Goal: Complete application form: Complete application form

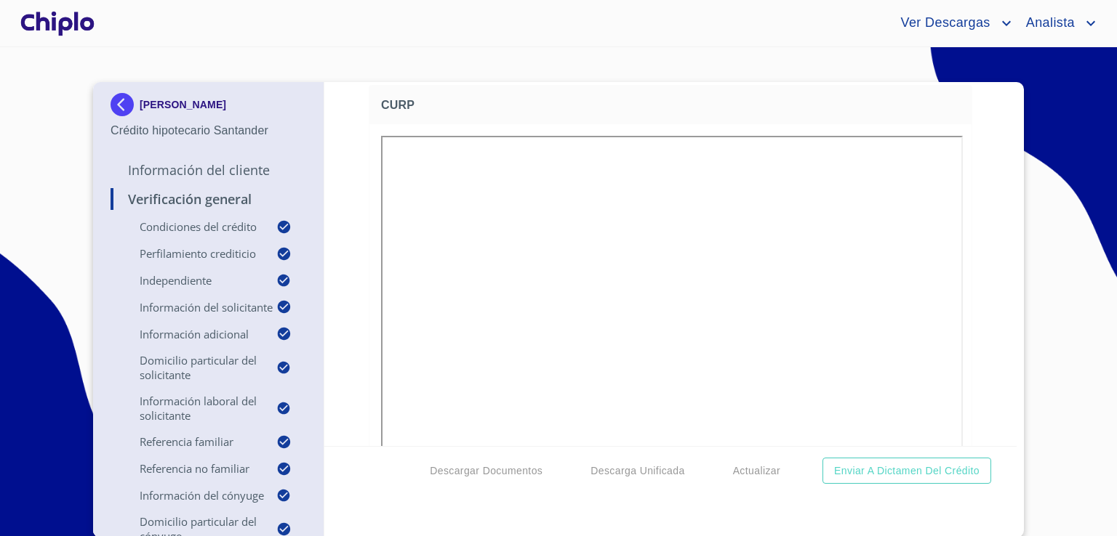
scroll to position [12839, 0]
click at [118, 100] on img at bounding box center [124, 104] width 29 height 23
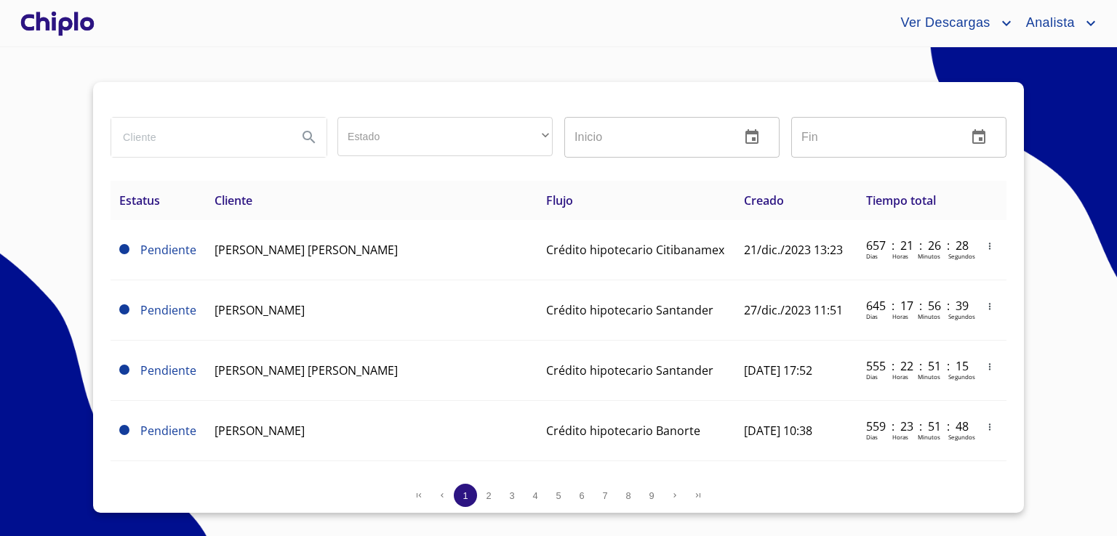
click at [189, 129] on input "search" at bounding box center [198, 137] width 174 height 39
type input "[PERSON_NAME]"
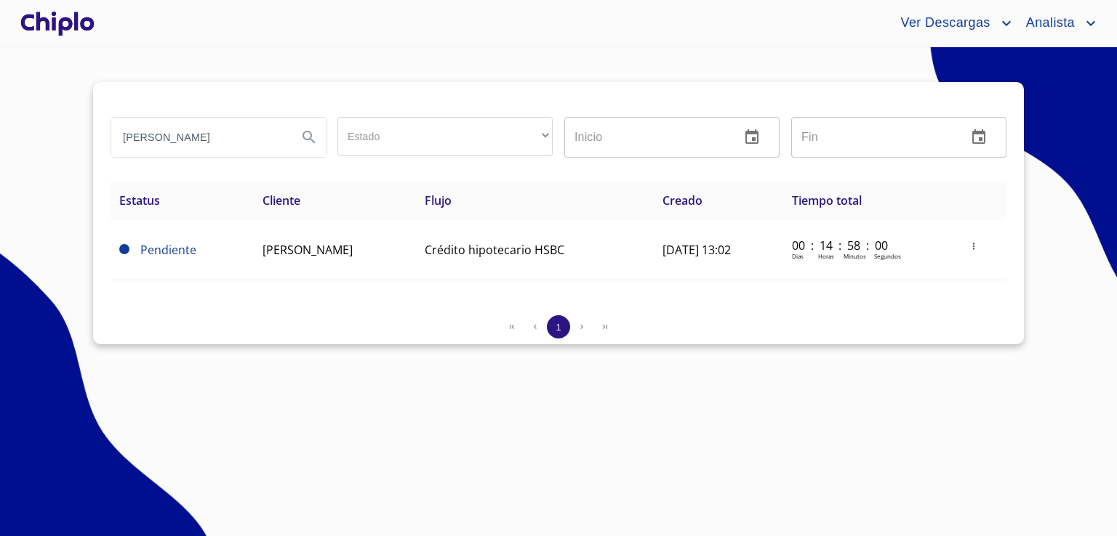
click at [311, 265] on td "[PERSON_NAME]" at bounding box center [335, 250] width 163 height 60
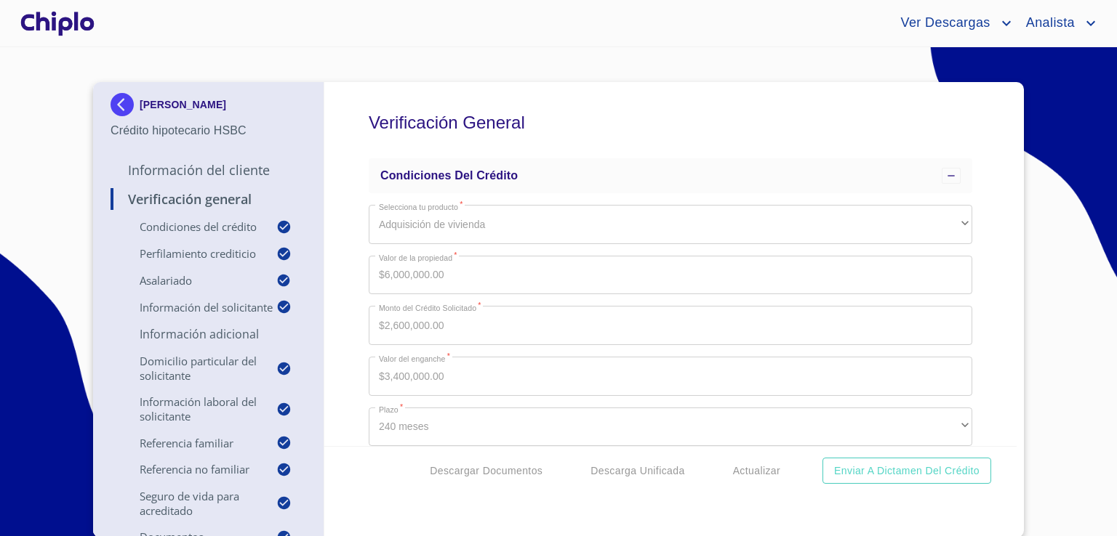
click at [693, 61] on section "RAFAEL REYES ROMAN Crédito hipotecario HSBC Información del Cliente Verificació…" at bounding box center [558, 291] width 1117 height 489
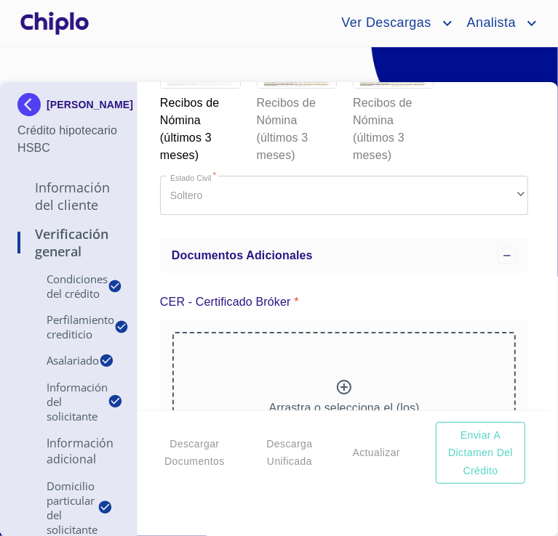
scroll to position [9691, 0]
click at [285, 87] on div at bounding box center [296, 63] width 79 height 48
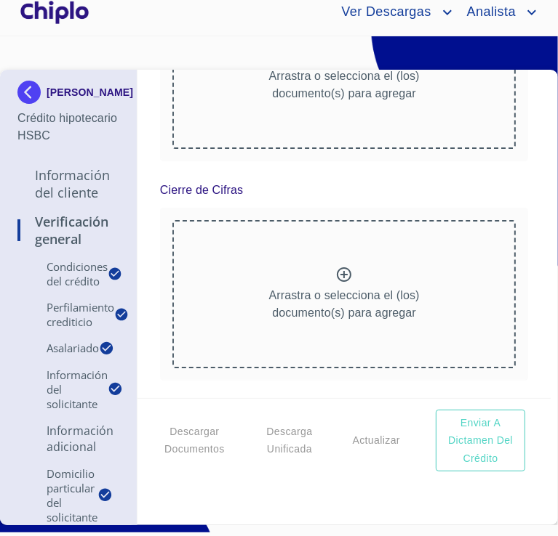
scroll to position [11757, 0]
click at [528, 76] on div "Verificación General Condiciones del Crédito Selecciona tu producto   * Adquisi…" at bounding box center [343, 234] width 413 height 329
click at [530, 76] on div "Verificación General Condiciones del Crédito Selecciona tu producto   * Adquisi…" at bounding box center [343, 234] width 413 height 329
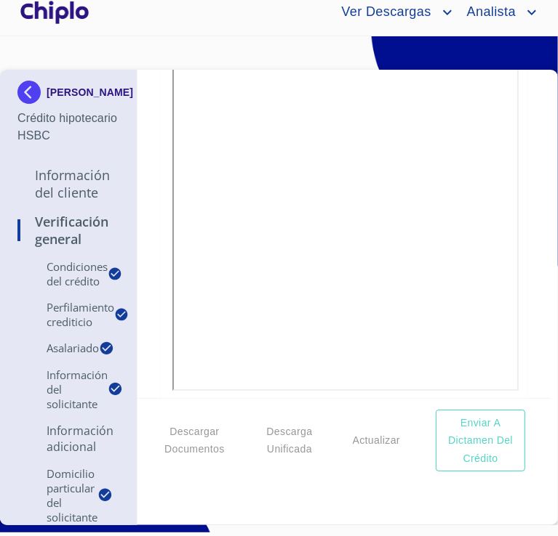
scroll to position [9436, 0]
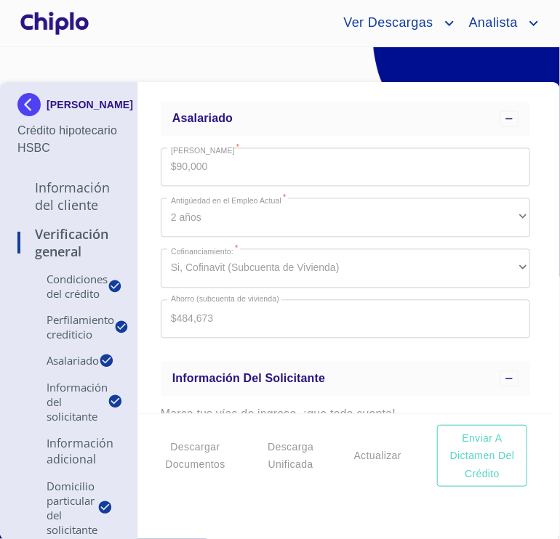
scroll to position [727, 0]
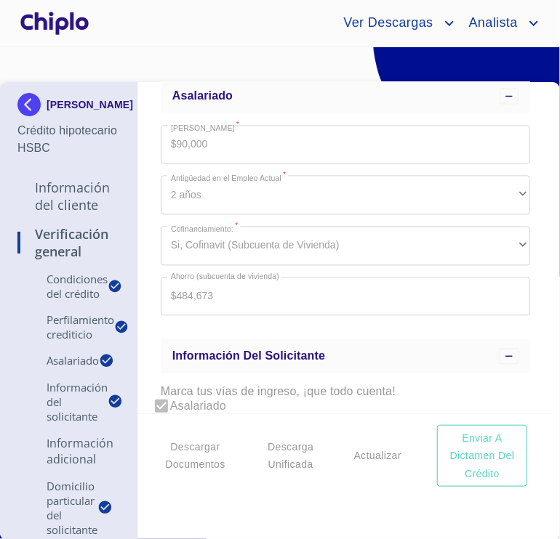
click at [89, 214] on p "Información del Cliente" at bounding box center [68, 196] width 103 height 35
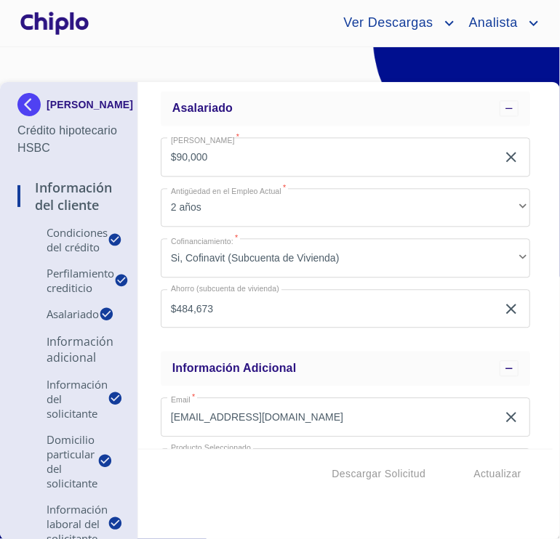
scroll to position [806, 0]
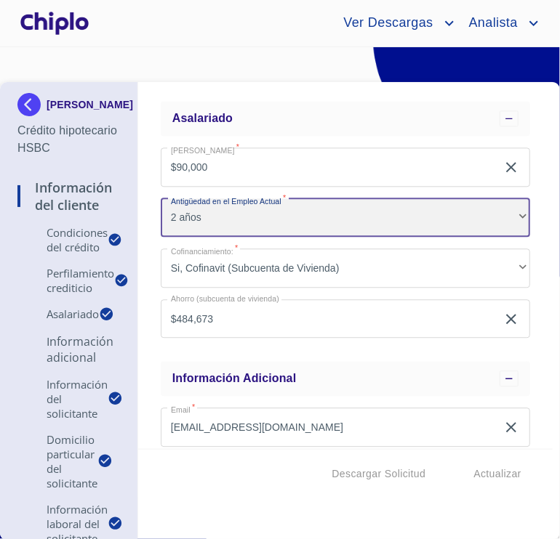
click at [180, 216] on div "2 años" at bounding box center [345, 217] width 369 height 39
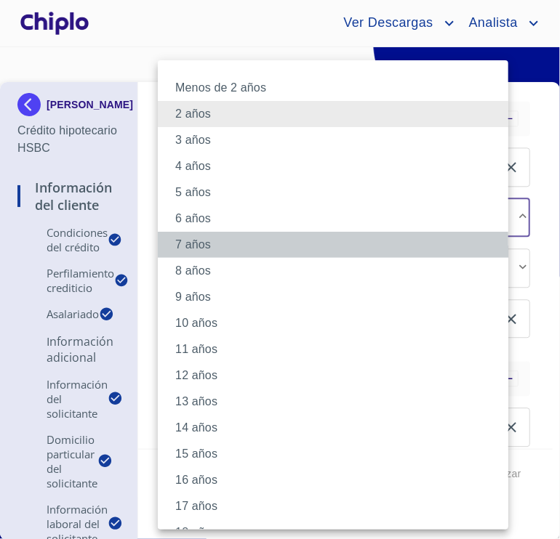
click at [233, 249] on li "7 años" at bounding box center [338, 245] width 361 height 26
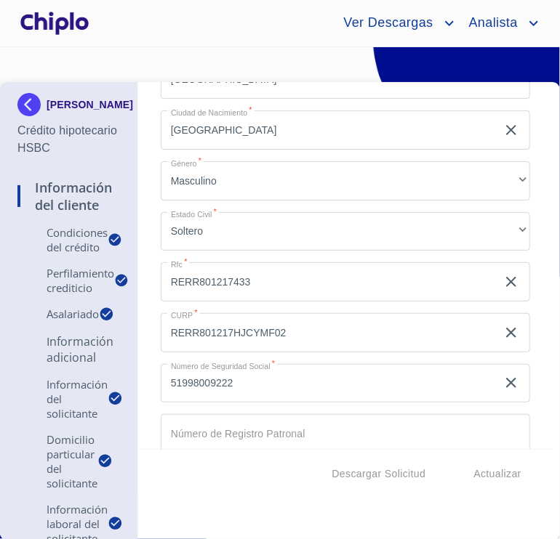
scroll to position [2076, 0]
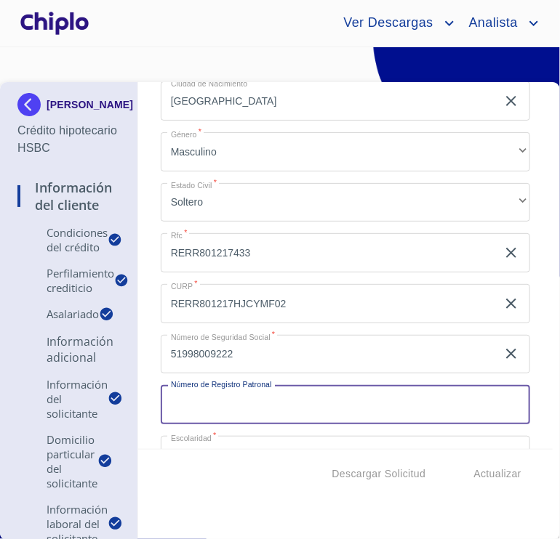
click at [382, 409] on input "Selecciona tu producto   *" at bounding box center [345, 404] width 369 height 39
click at [244, 398] on input "Selecciona tu producto   *" at bounding box center [345, 404] width 369 height 39
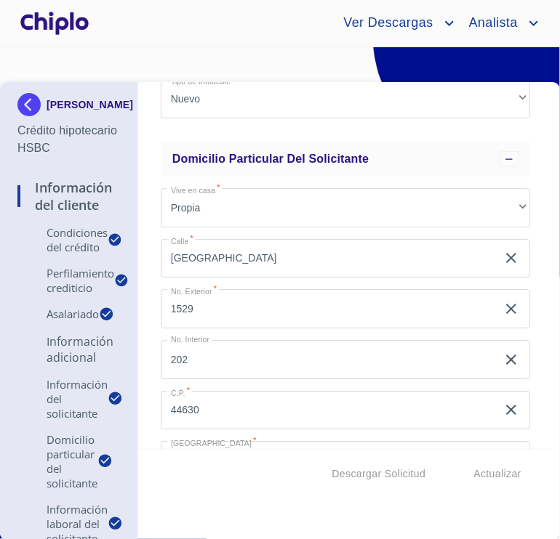
scroll to position [2512, 0]
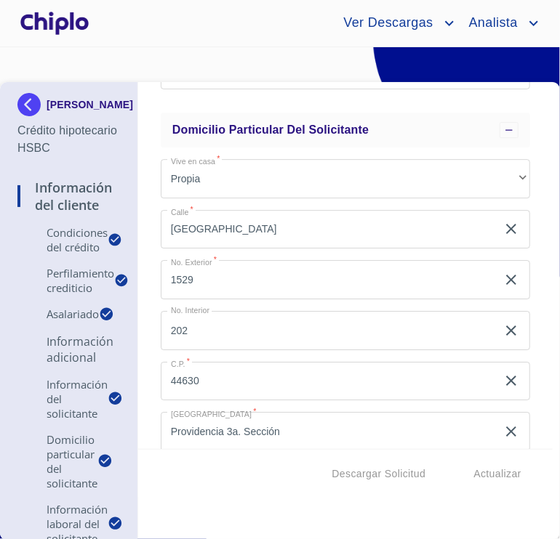
type input "R1261271107"
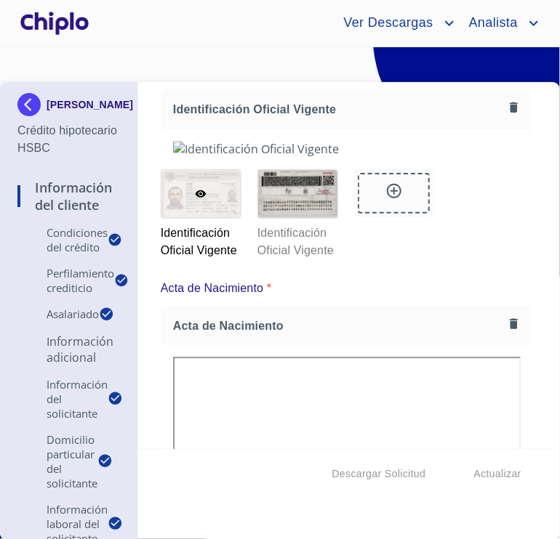
scroll to position [6592, 0]
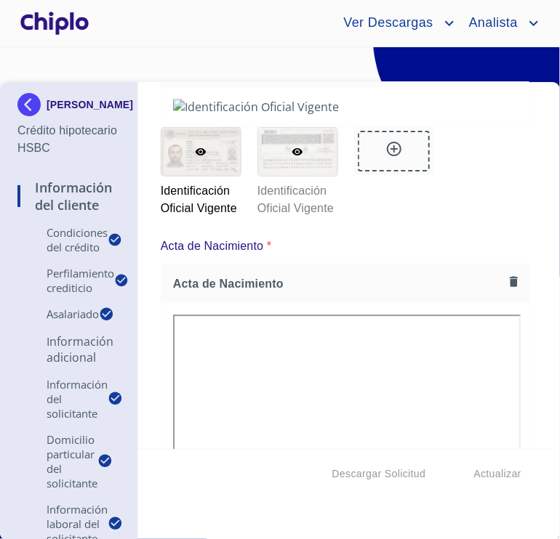
click at [289, 176] on div at bounding box center [297, 152] width 79 height 48
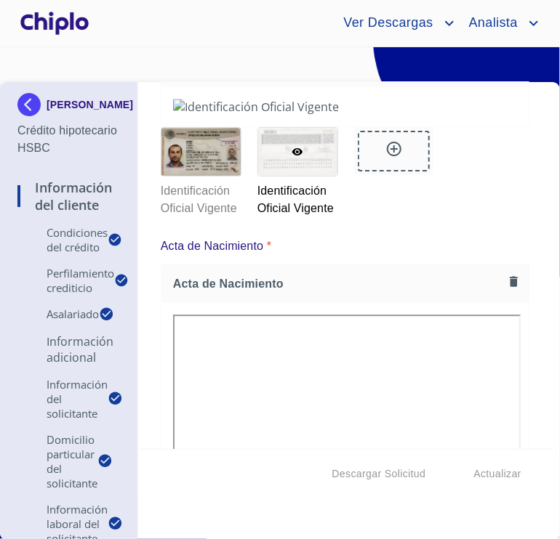
scroll to position [11, 0]
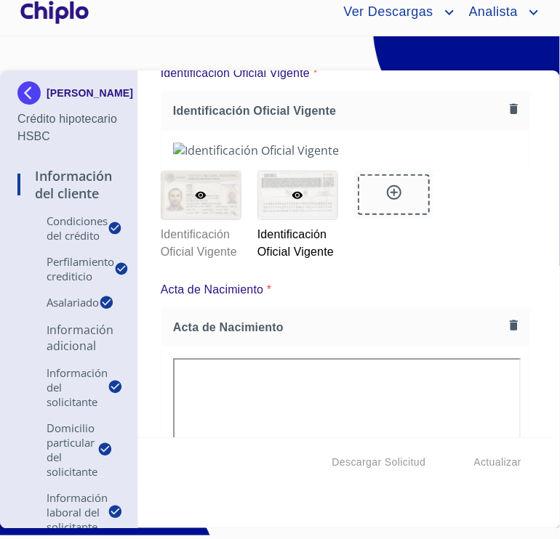
click at [176, 220] on div at bounding box center [200, 196] width 79 height 48
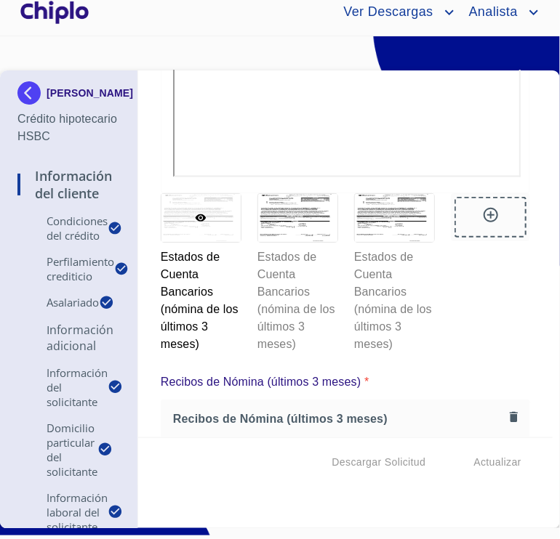
scroll to position [8989, 0]
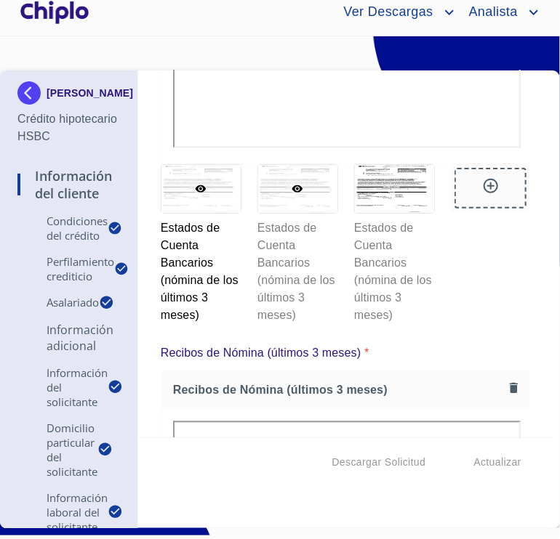
click at [279, 213] on div at bounding box center [297, 189] width 79 height 48
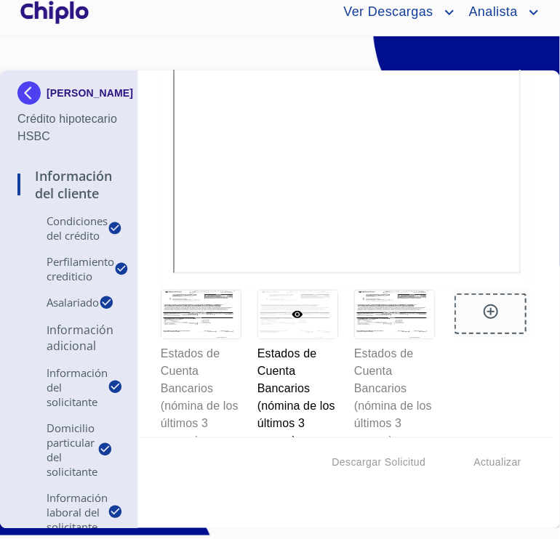
scroll to position [8850, 0]
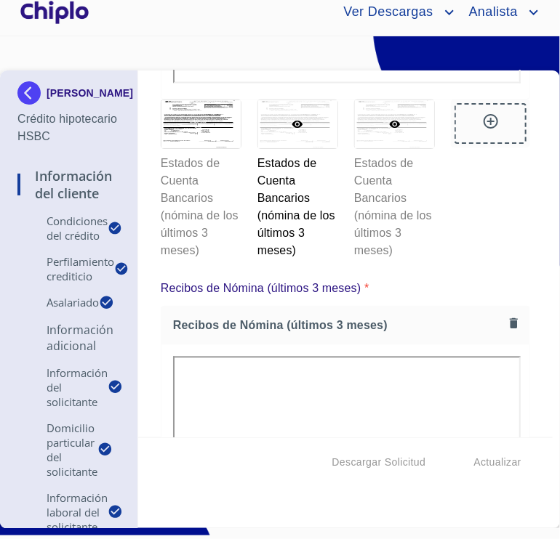
click at [397, 148] on div at bounding box center [394, 124] width 79 height 48
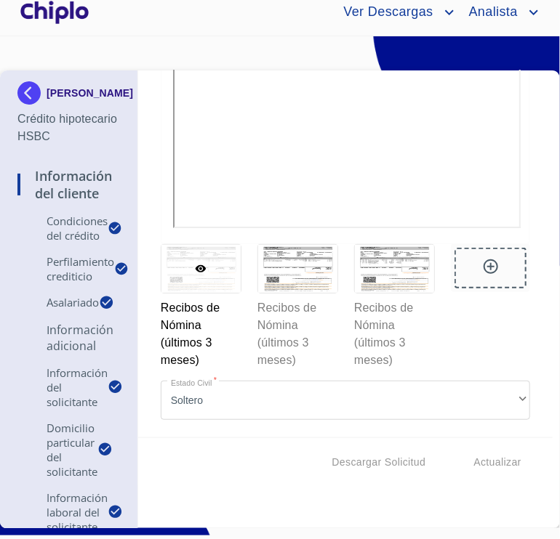
scroll to position [9751, 0]
click at [289, 293] on div at bounding box center [297, 269] width 79 height 48
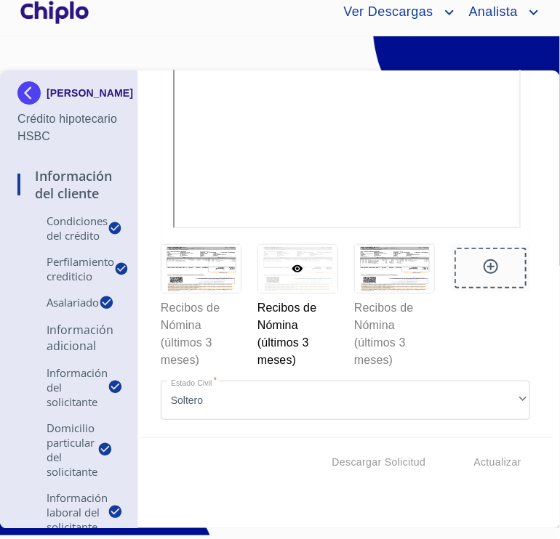
scroll to position [9480, 0]
click at [355, 293] on div at bounding box center [394, 269] width 79 height 48
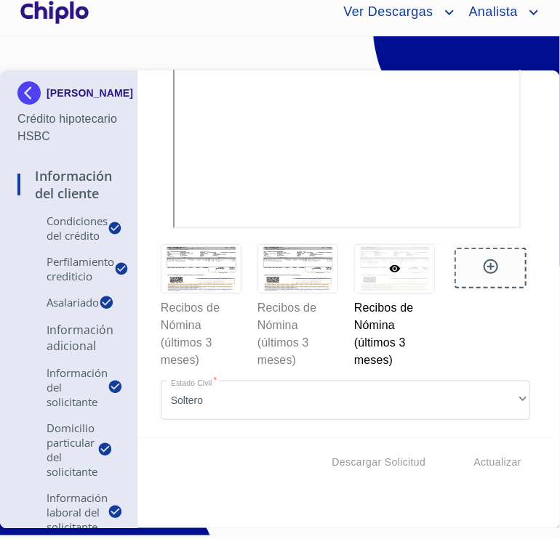
scroll to position [9713, 0]
click at [292, 273] on icon at bounding box center [297, 268] width 11 height 7
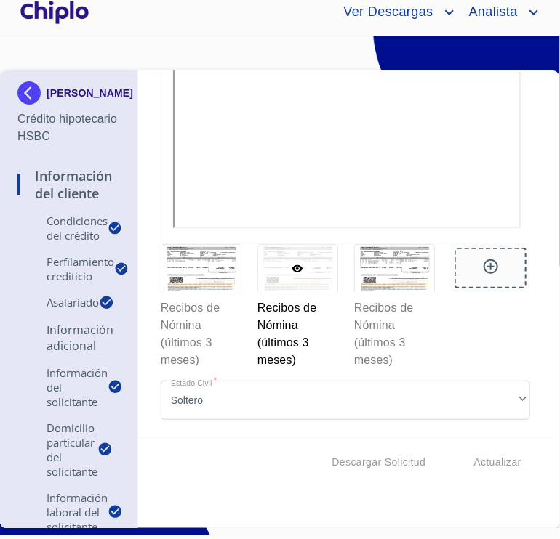
scroll to position [9742, 0]
click at [209, 293] on div at bounding box center [200, 269] width 79 height 48
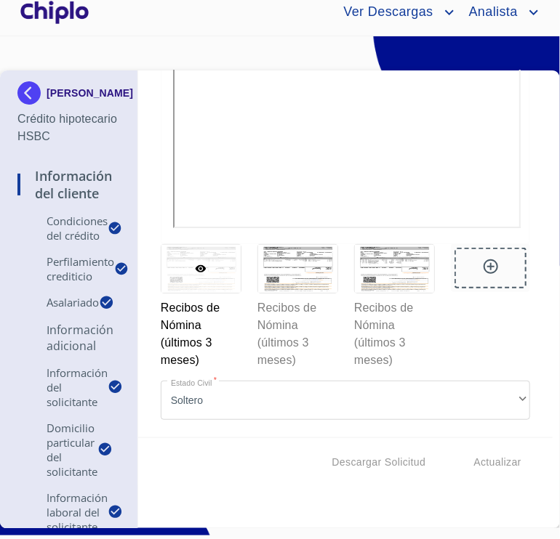
scroll to position [9799, 0]
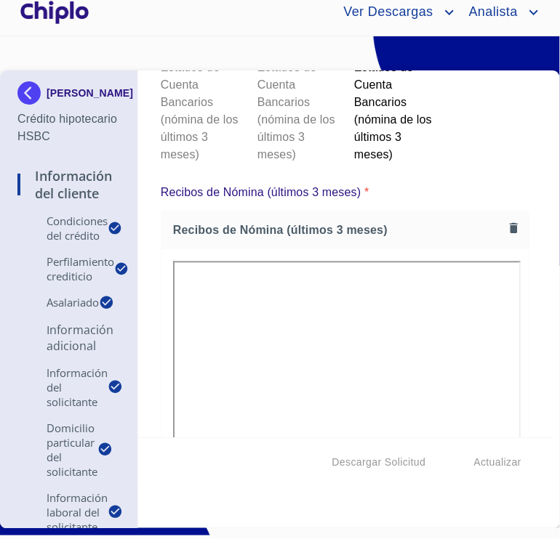
click at [288, 52] on div at bounding box center [297, 28] width 79 height 48
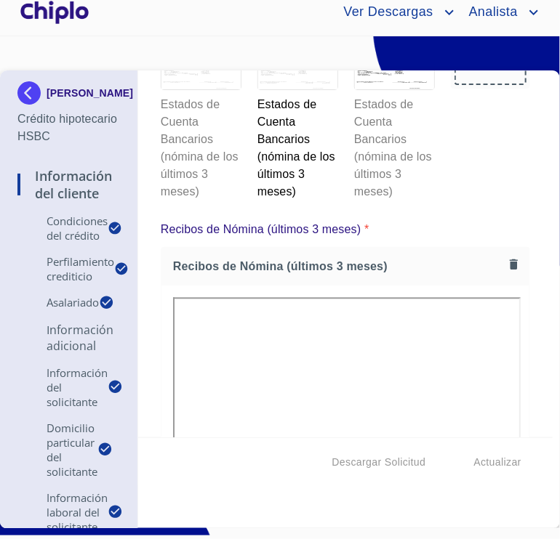
click at [186, 201] on p "Estados de Cuenta Bancarios (nómina de los últimos 3 meses)" at bounding box center [200, 145] width 79 height 110
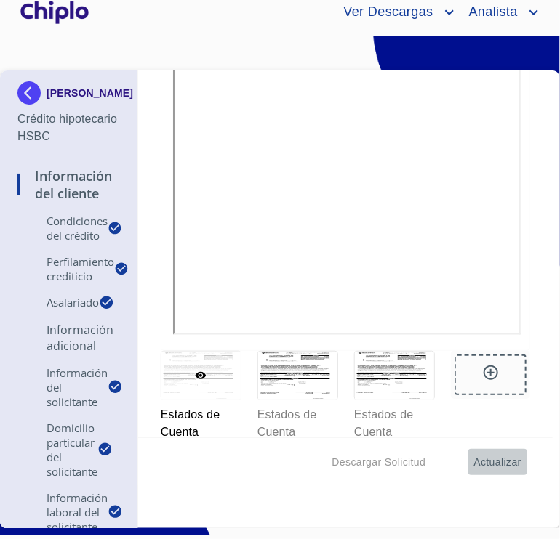
click at [480, 462] on span "Actualizar" at bounding box center [497, 463] width 47 height 18
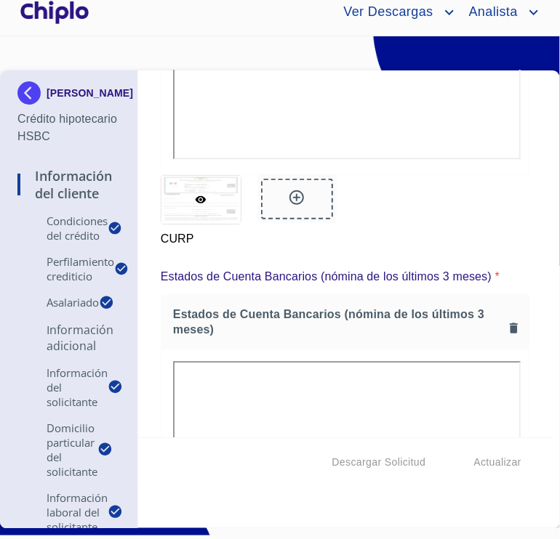
scroll to position [9301, 0]
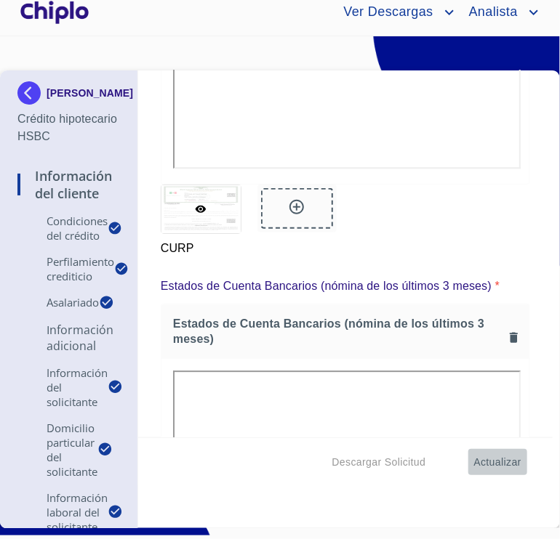
click at [499, 456] on span "Actualizar" at bounding box center [497, 463] width 47 height 18
